Goal: Transaction & Acquisition: Subscribe to service/newsletter

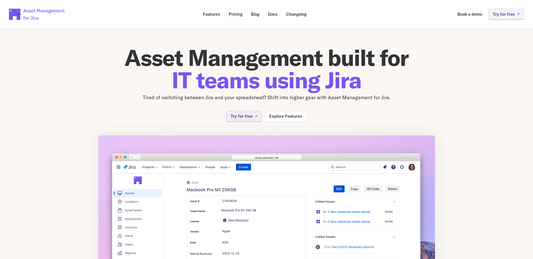
click at [238, 14] on p "Pricing" at bounding box center [236, 14] width 14 height 4
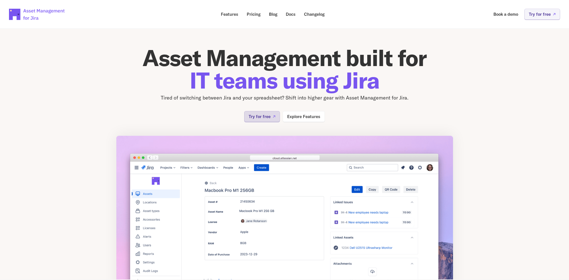
click at [266, 114] on p "Try for free" at bounding box center [259, 116] width 22 height 4
